Goal: Find specific page/section: Find specific page/section

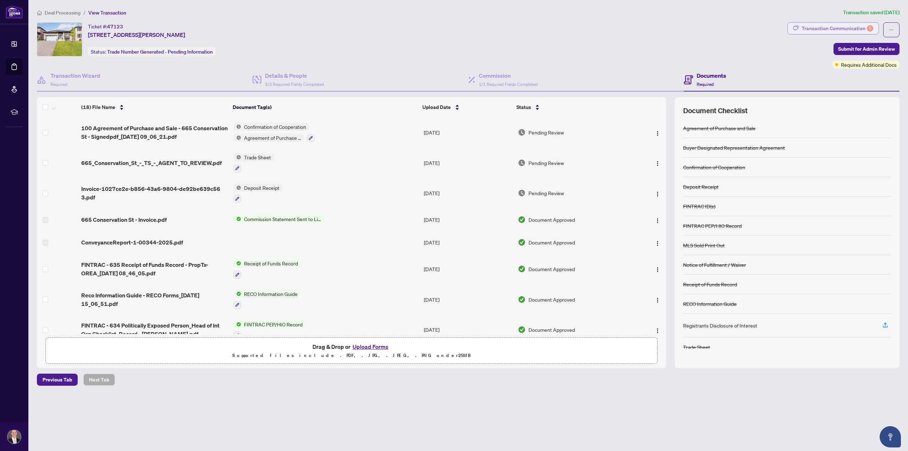
click at [827, 27] on div "Transaction Communication 5" at bounding box center [838, 28] width 72 height 11
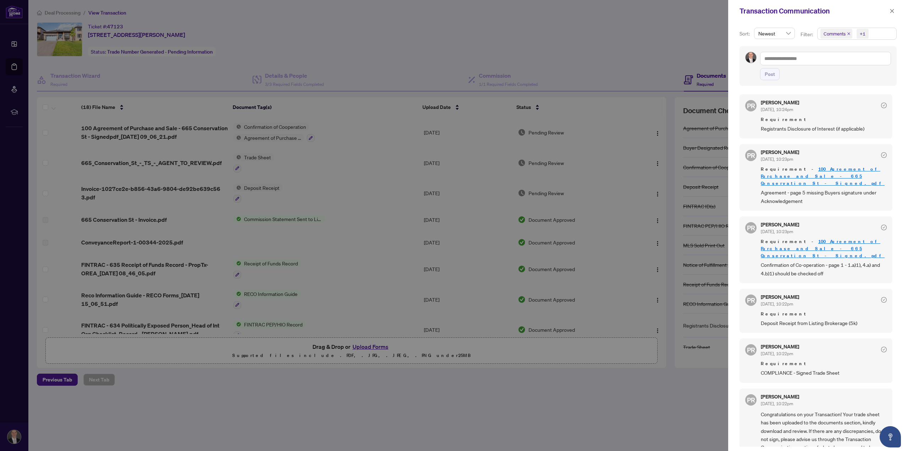
click at [575, 37] on div at bounding box center [454, 225] width 908 height 451
click at [664, 108] on div at bounding box center [454, 225] width 908 height 451
drag, startPoint x: 667, startPoint y: 126, endPoint x: 674, endPoint y: 154, distance: 28.5
click at [674, 154] on div at bounding box center [454, 225] width 908 height 451
click at [892, 10] on icon "close" at bounding box center [892, 11] width 4 height 4
